Goal: Task Accomplishment & Management: Use online tool/utility

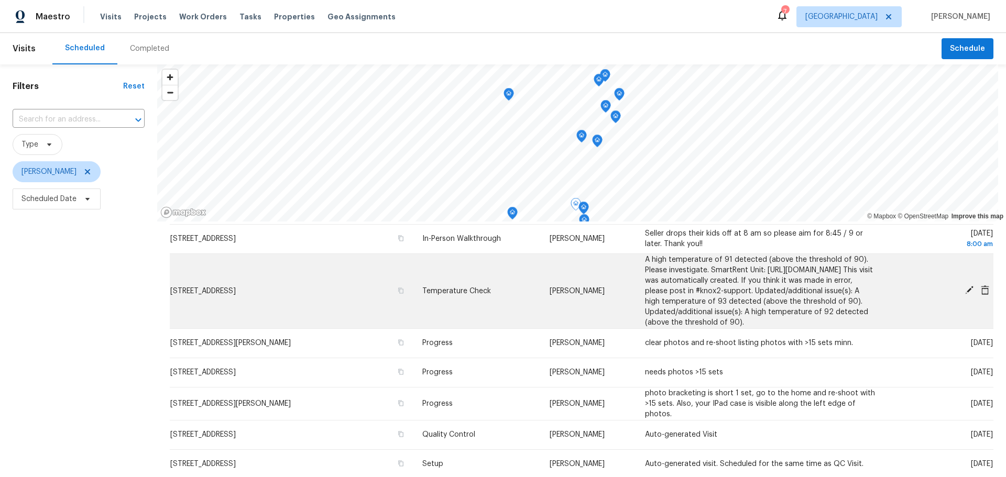
scroll to position [52, 0]
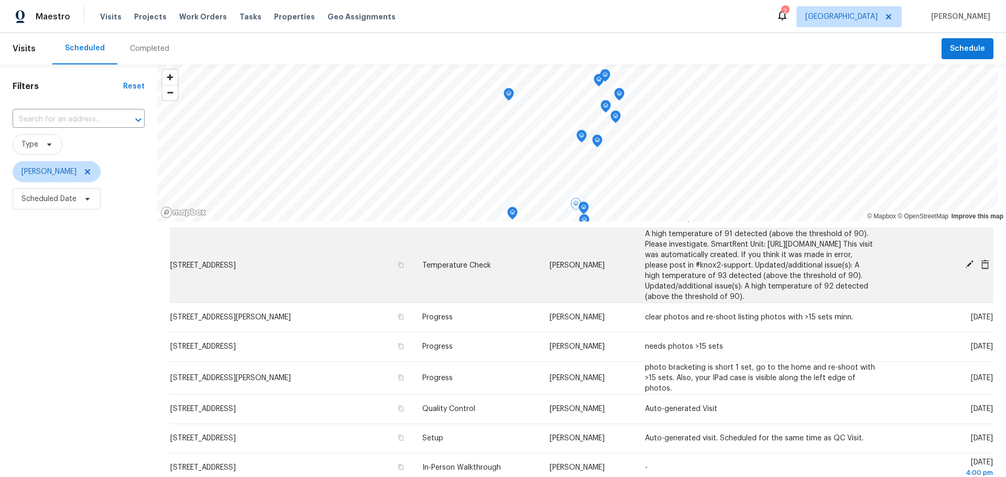
click at [981, 269] on icon at bounding box center [985, 264] width 8 height 9
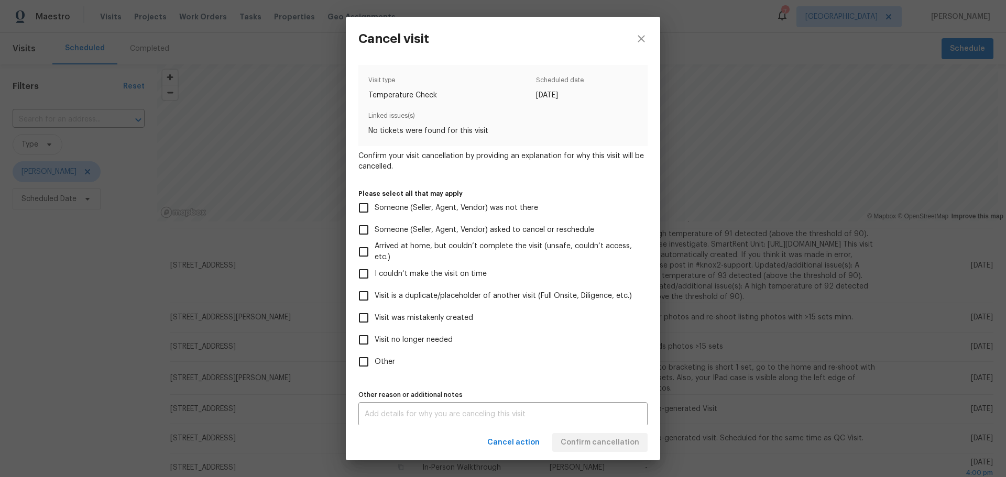
click at [444, 321] on span "Visit was mistakenly created" at bounding box center [424, 318] width 98 height 11
click at [375, 321] on input "Visit was mistakenly created" at bounding box center [364, 318] width 22 height 22
checkbox input "true"
click at [584, 436] on span "Confirm cancellation" at bounding box center [600, 442] width 79 height 13
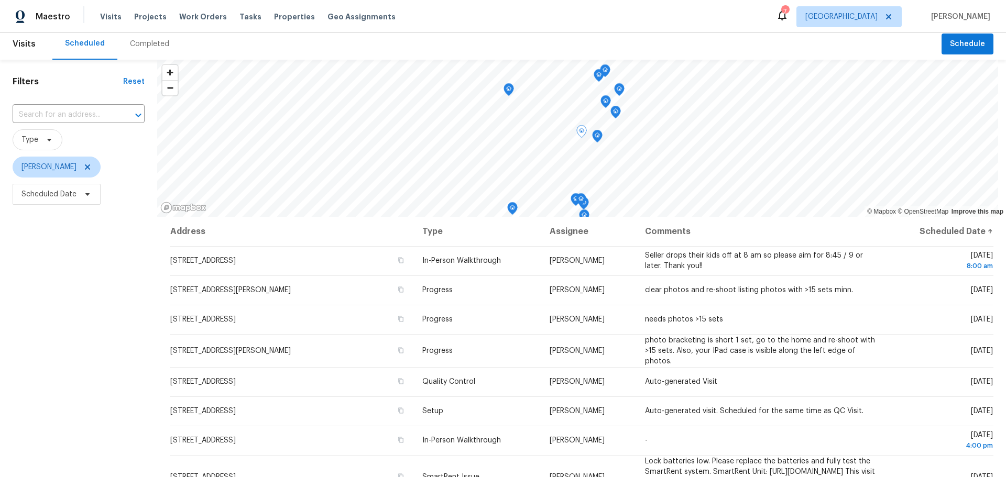
scroll to position [0, 0]
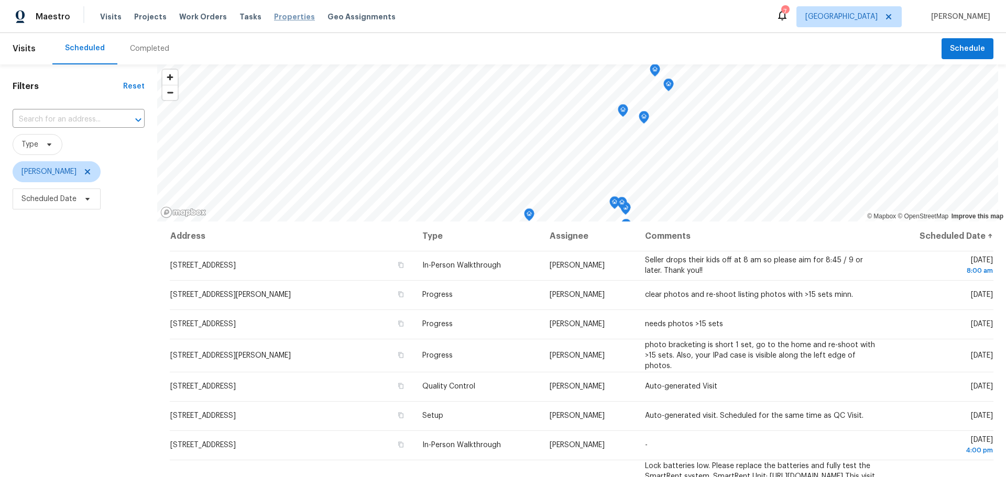
click at [274, 16] on span "Properties" at bounding box center [294, 17] width 41 height 10
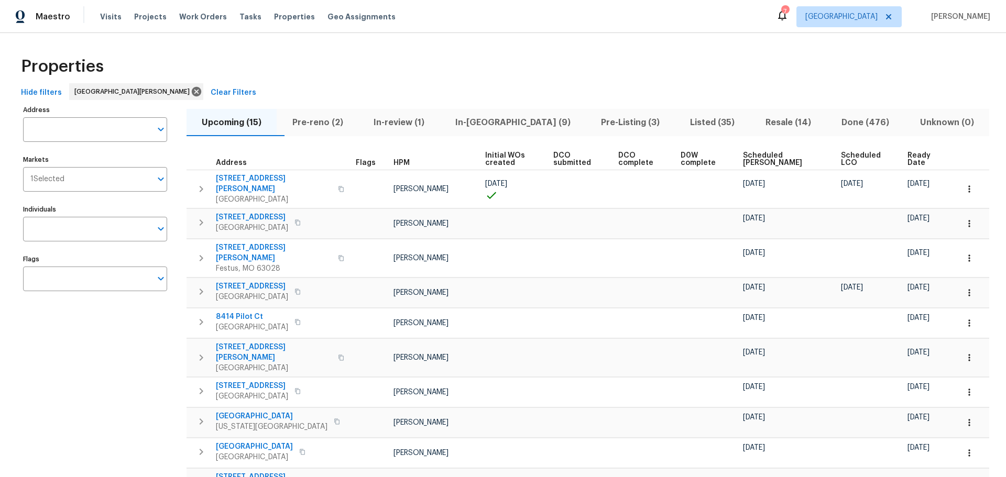
click at [335, 117] on span "Pre-reno (2)" at bounding box center [317, 122] width 69 height 15
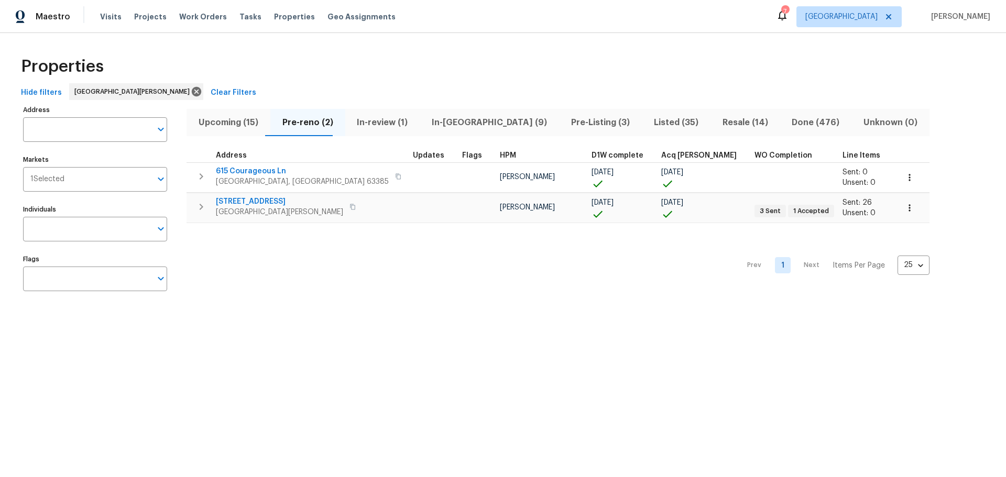
click at [375, 123] on span "In-review (1)" at bounding box center [383, 122] width 62 height 15
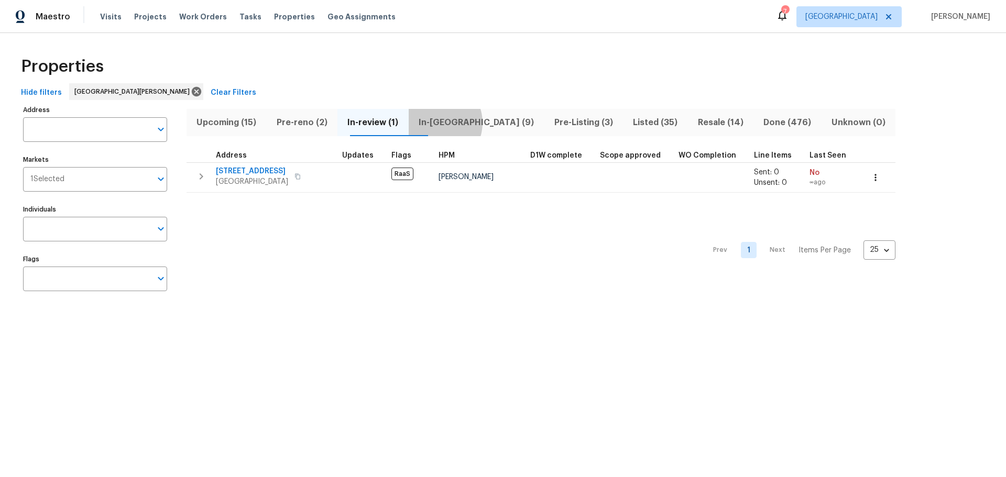
click at [455, 123] on span "In-[GEOGRAPHIC_DATA] (9)" at bounding box center [476, 122] width 123 height 15
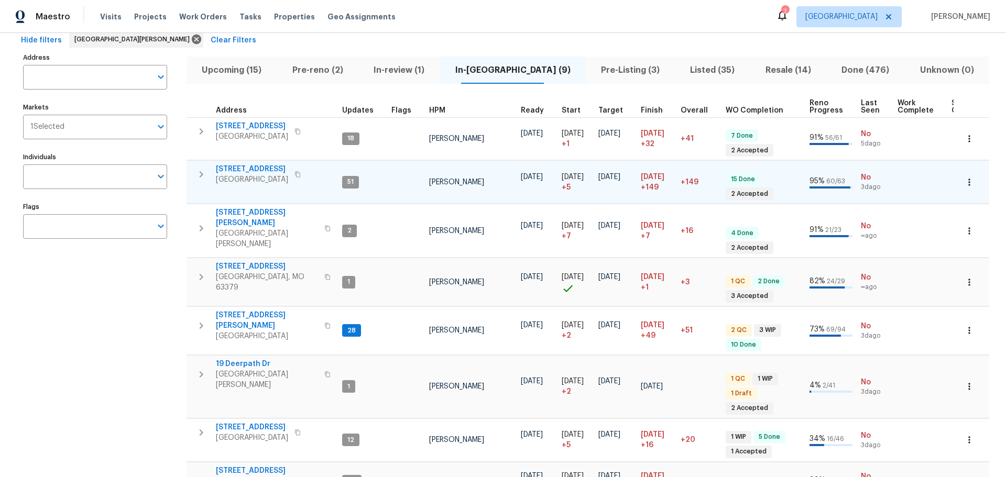
scroll to position [105, 0]
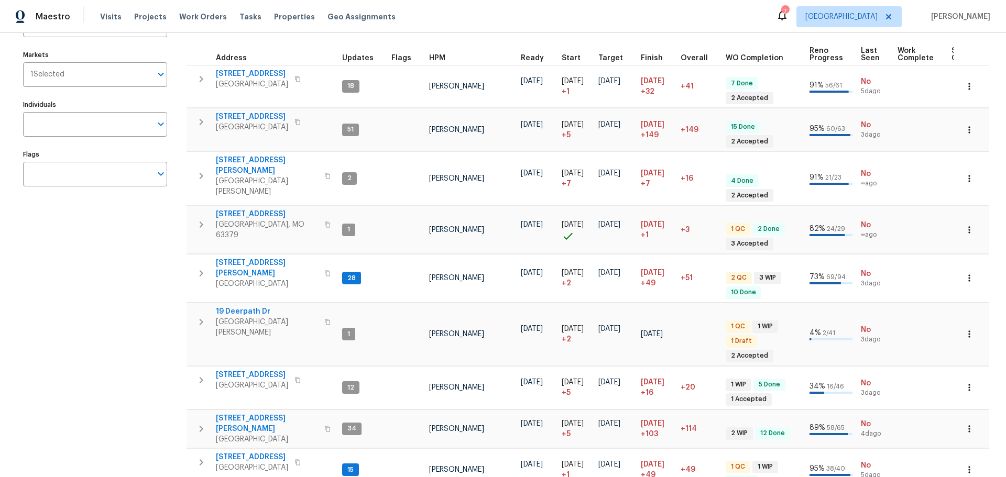
click at [429, 55] on span "HPM" at bounding box center [437, 57] width 16 height 7
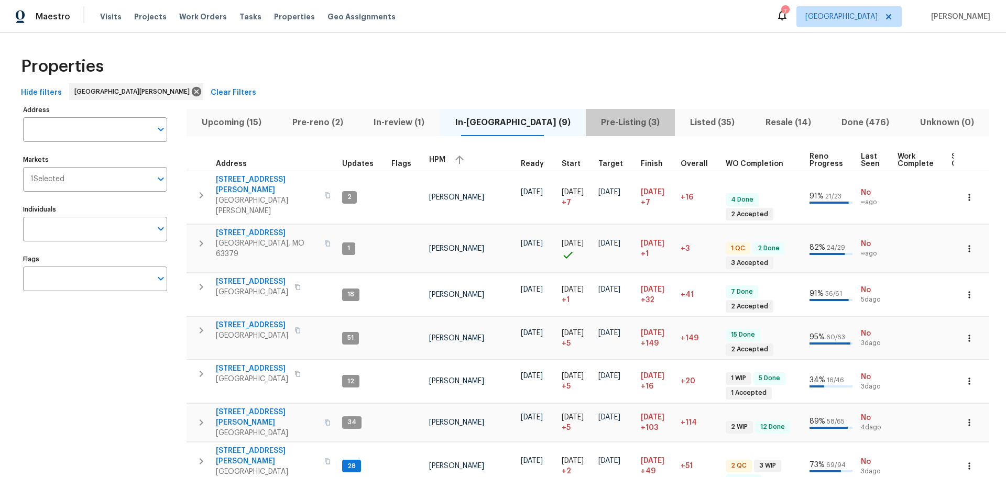
click at [595, 122] on span "Pre-Listing (3)" at bounding box center [630, 122] width 76 height 15
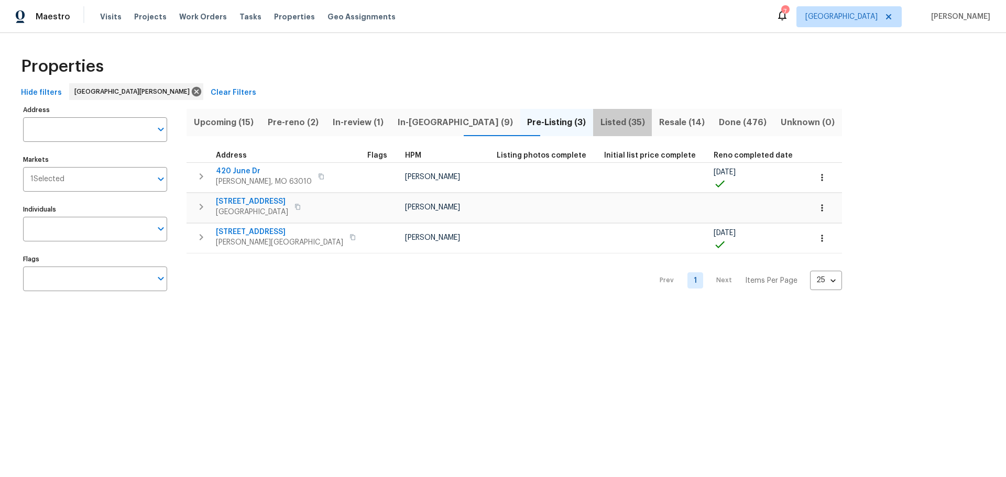
click at [599, 122] on span "Listed (35)" at bounding box center [622, 122] width 46 height 15
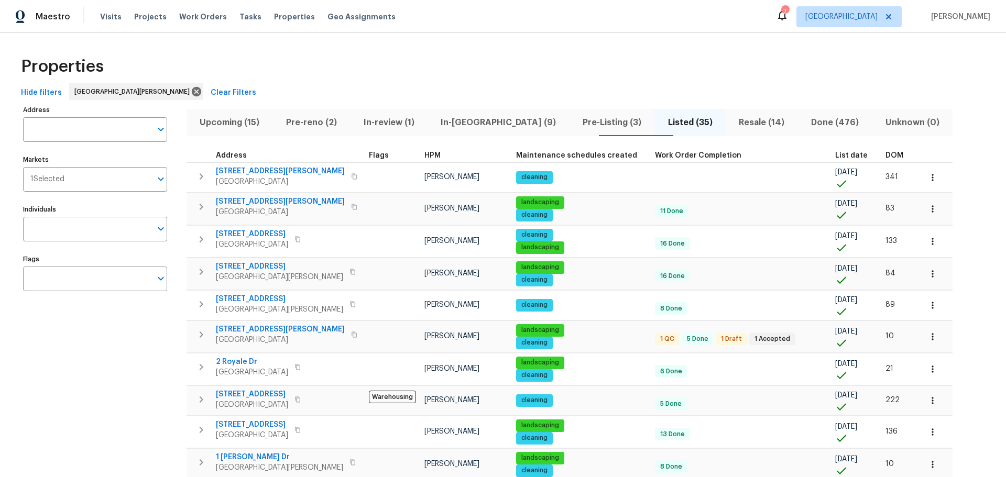
click at [732, 128] on span "Resale (14)" at bounding box center [762, 122] width 60 height 15
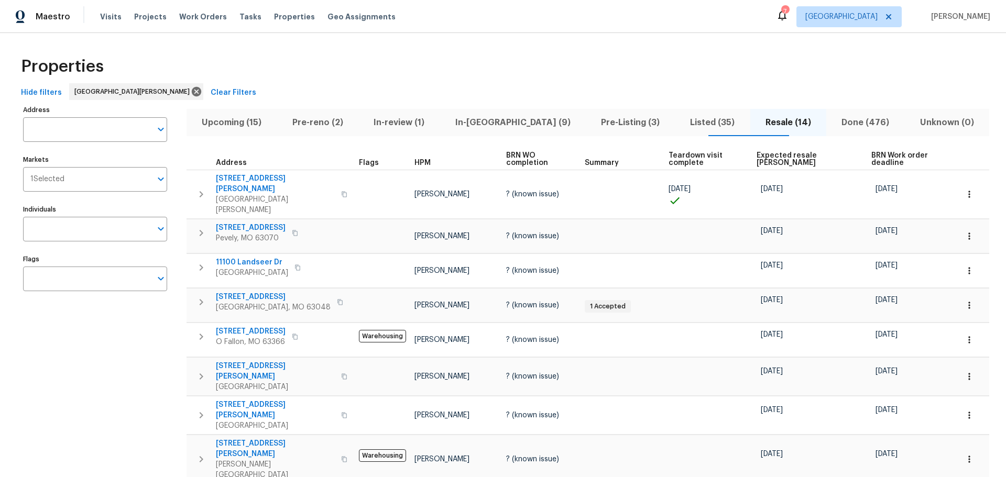
click at [766, 155] on span "Expected resale [PERSON_NAME]" at bounding box center [804, 159] width 97 height 15
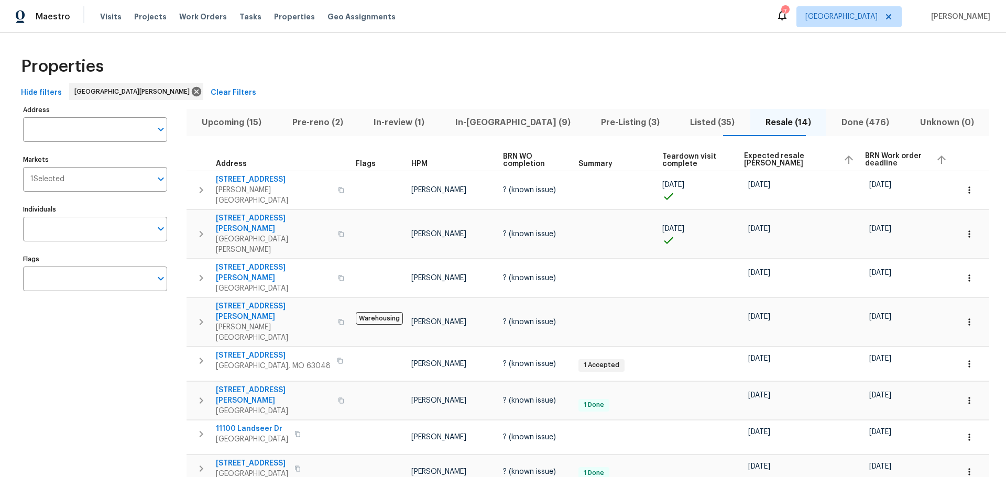
click at [617, 122] on span "Pre-Listing (3)" at bounding box center [630, 122] width 76 height 15
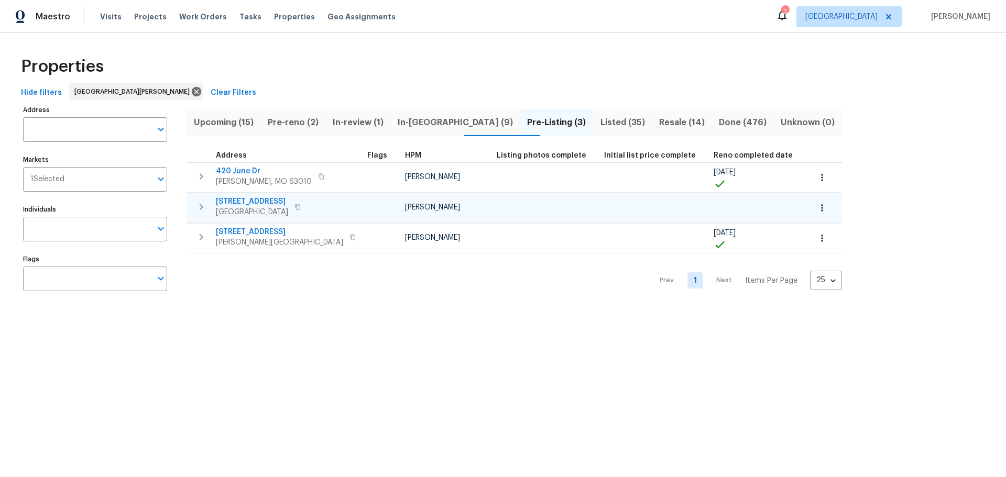
click at [288, 203] on span "[STREET_ADDRESS]" at bounding box center [252, 201] width 72 height 10
click at [375, 120] on span "In-review (1)" at bounding box center [358, 122] width 52 height 15
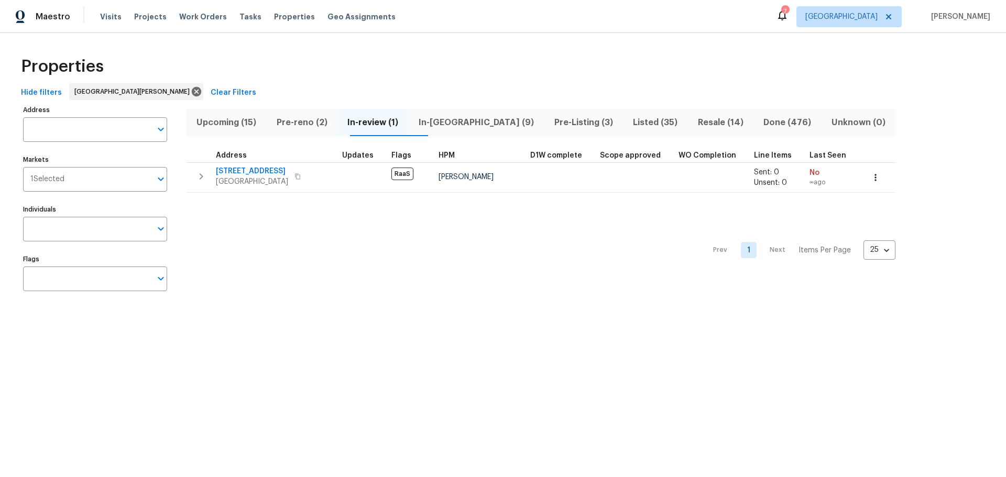
click at [475, 120] on span "In-[GEOGRAPHIC_DATA] (9)" at bounding box center [476, 122] width 123 height 15
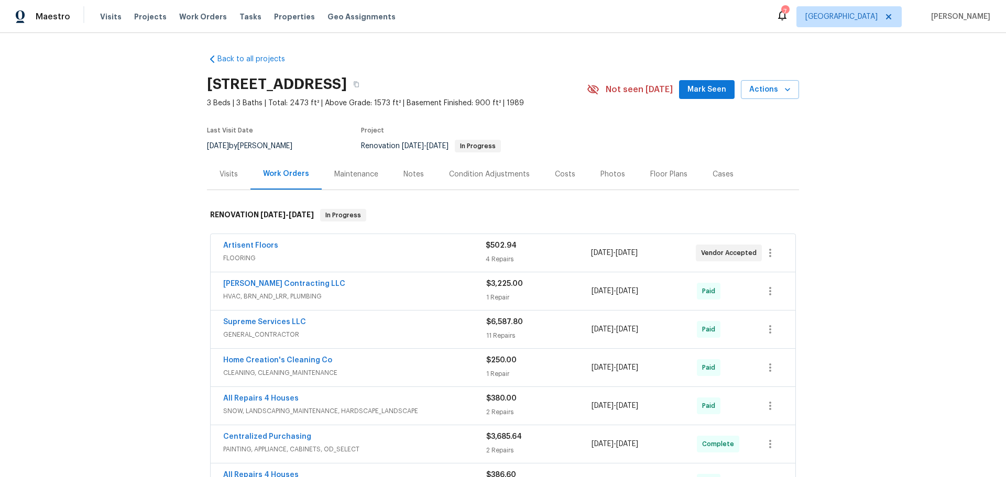
click at [688, 85] on span "Mark Seen" at bounding box center [706, 89] width 39 height 13
